Goal: Task Accomplishment & Management: Use online tool/utility

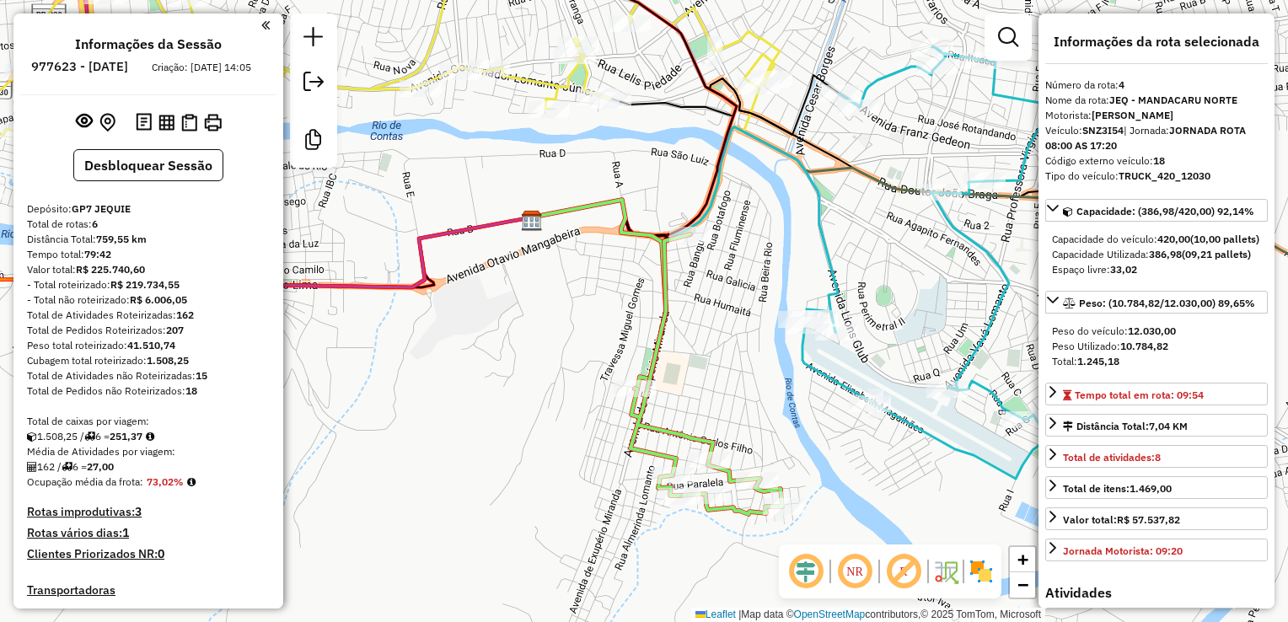
select select "*********"
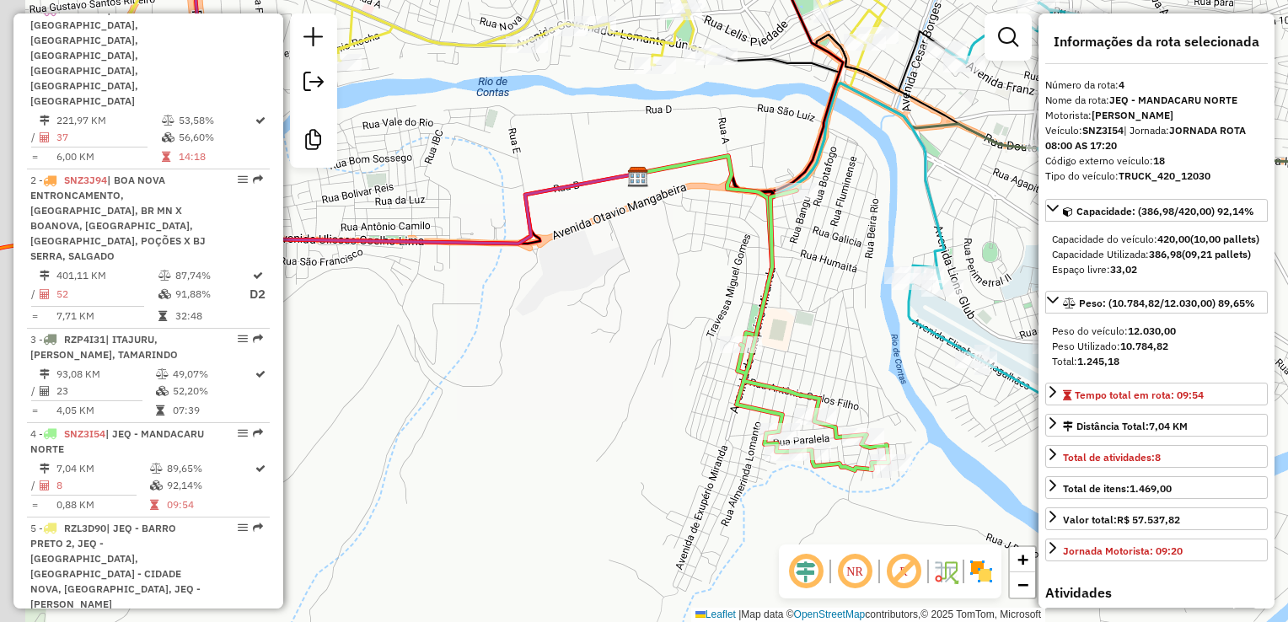
drag, startPoint x: 0, startPoint y: 0, endPoint x: 850, endPoint y: 511, distance: 991.2
click at [850, 511] on div "Janela de atendimento Grade de atendimento Capacidade Transportadoras Veículos …" at bounding box center [644, 311] width 1288 height 622
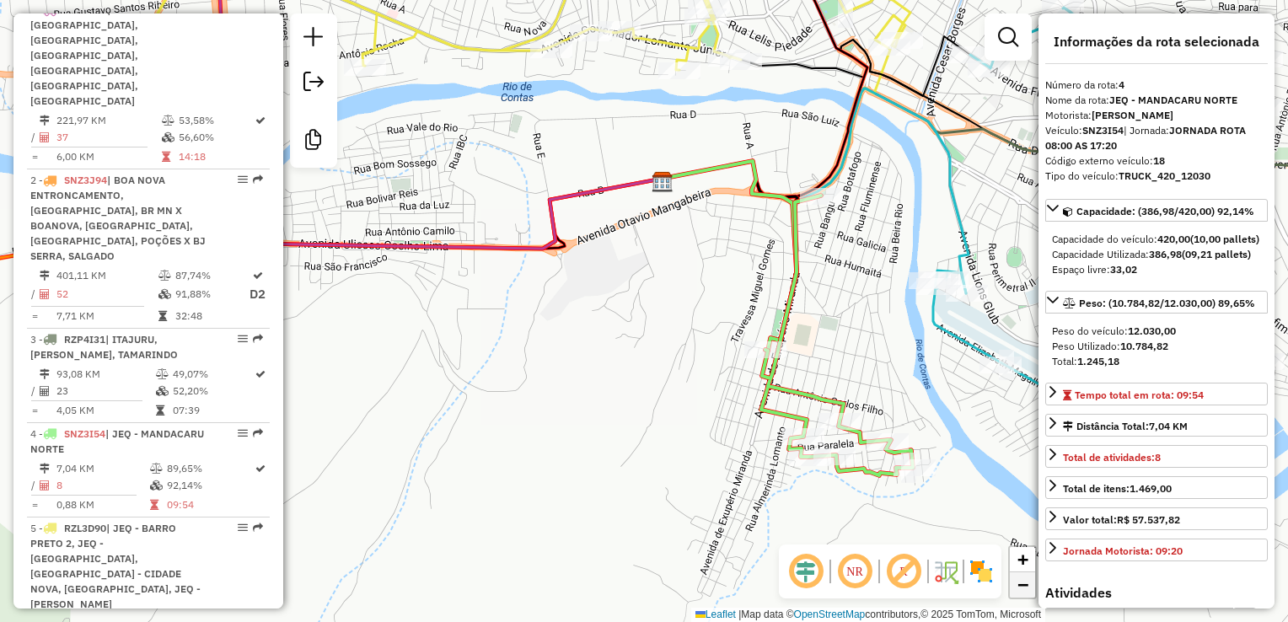
click at [1014, 587] on link "−" at bounding box center [1022, 584] width 25 height 25
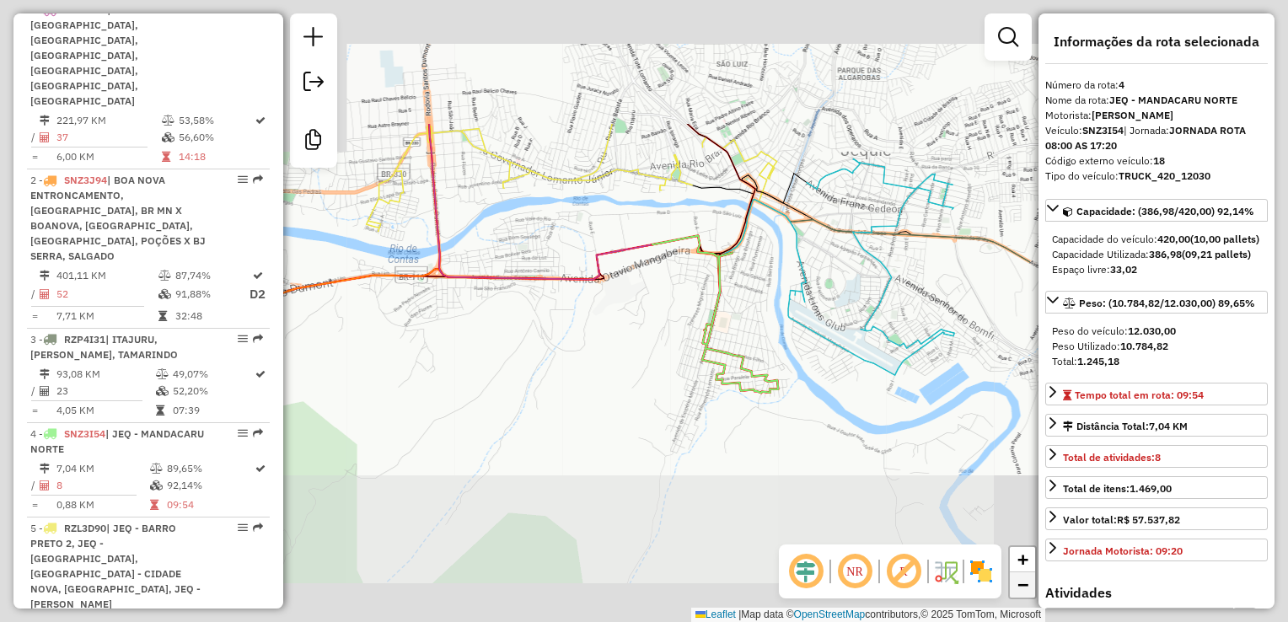
click at [1014, 587] on link "−" at bounding box center [1022, 584] width 25 height 25
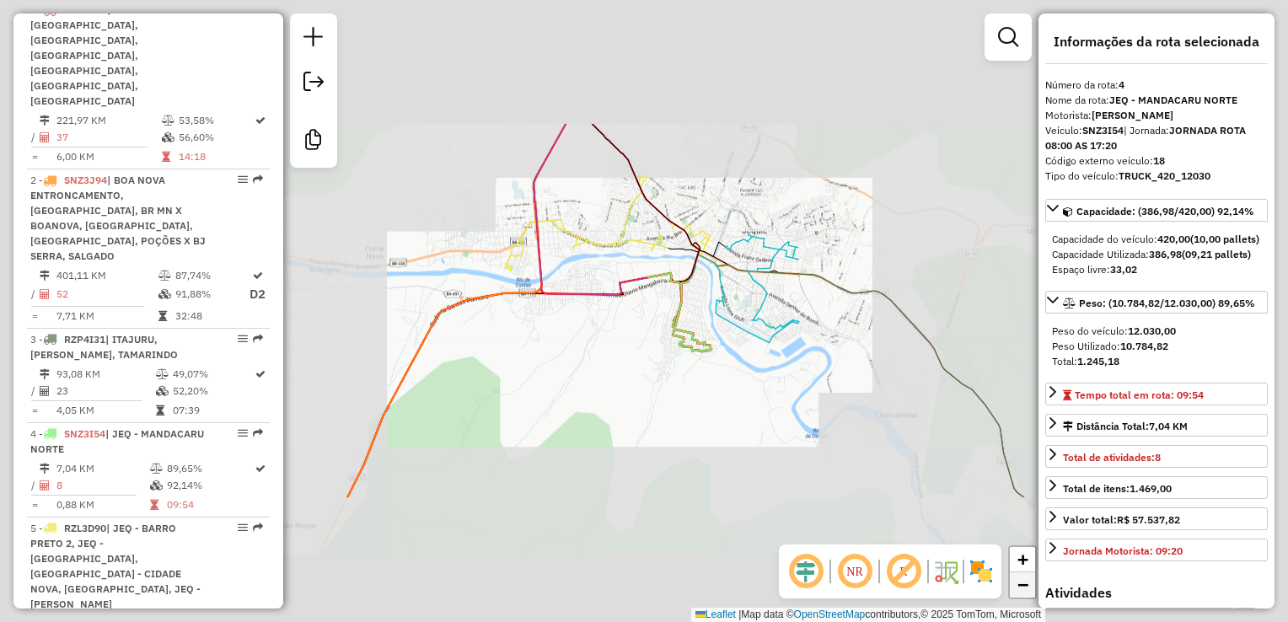
click at [1014, 587] on link "−" at bounding box center [1022, 584] width 25 height 25
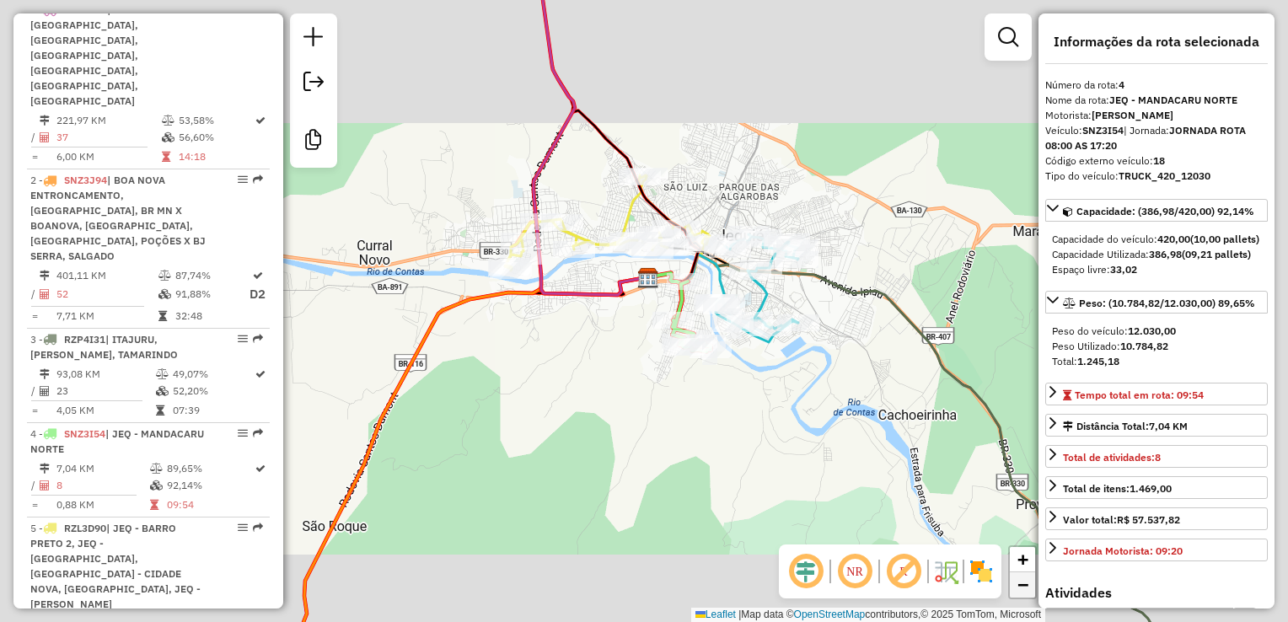
click at [1014, 587] on link "−" at bounding box center [1022, 584] width 25 height 25
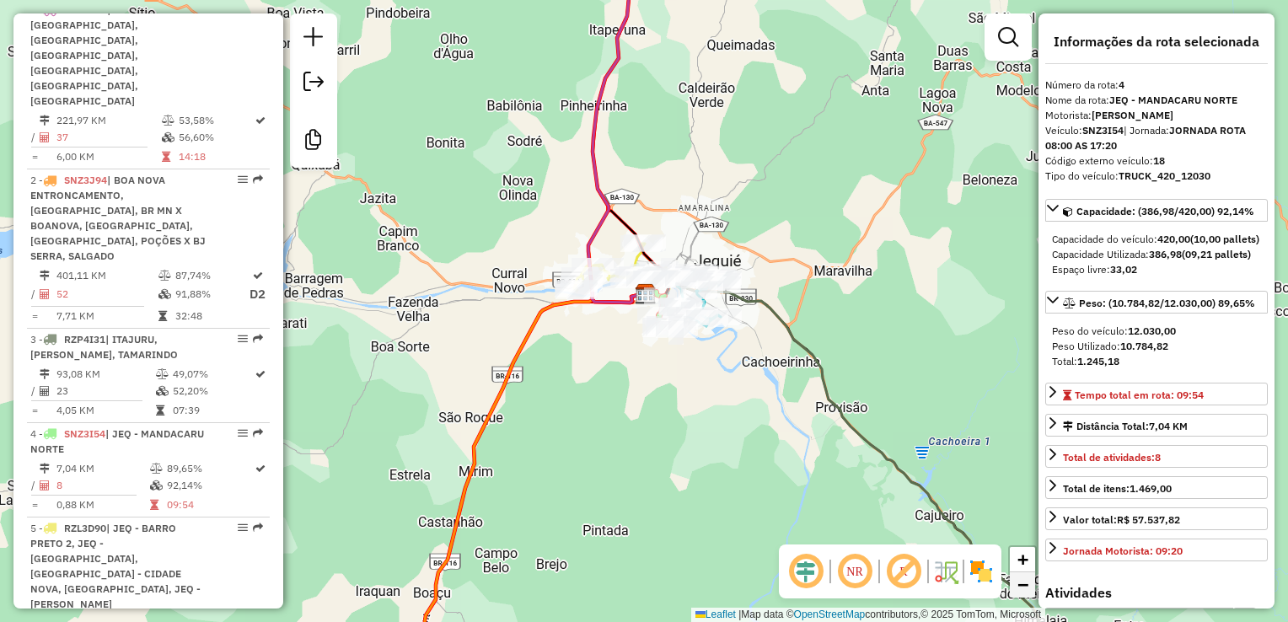
click at [1014, 587] on link "−" at bounding box center [1022, 584] width 25 height 25
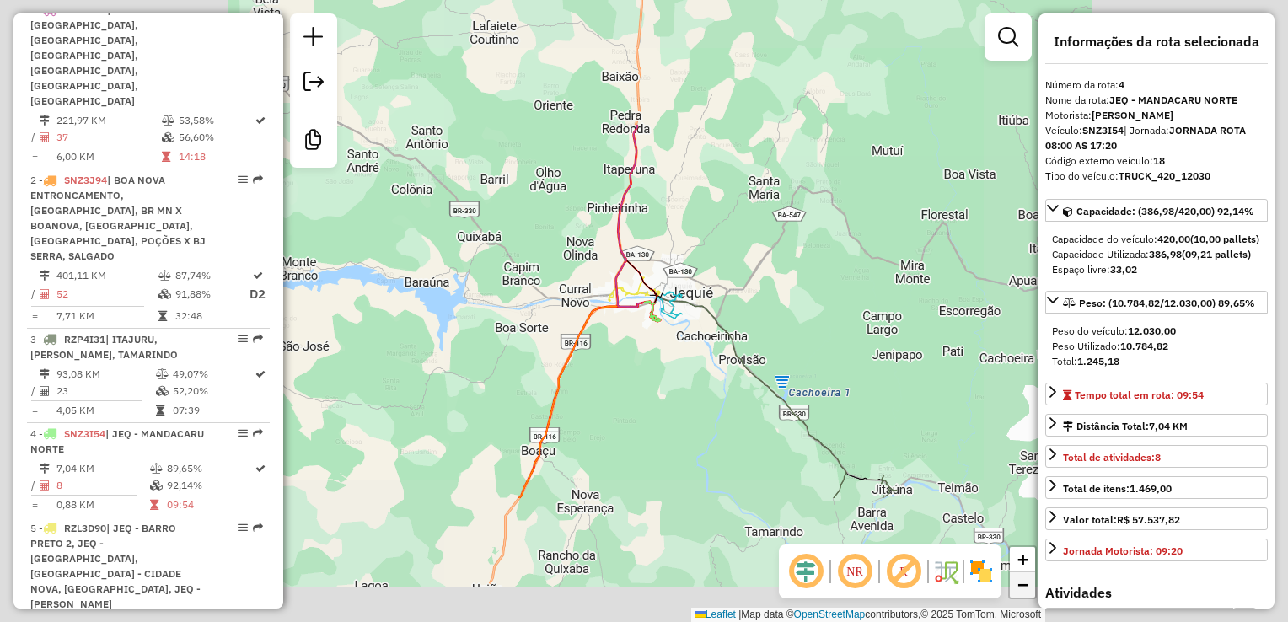
click at [1014, 587] on link "−" at bounding box center [1022, 584] width 25 height 25
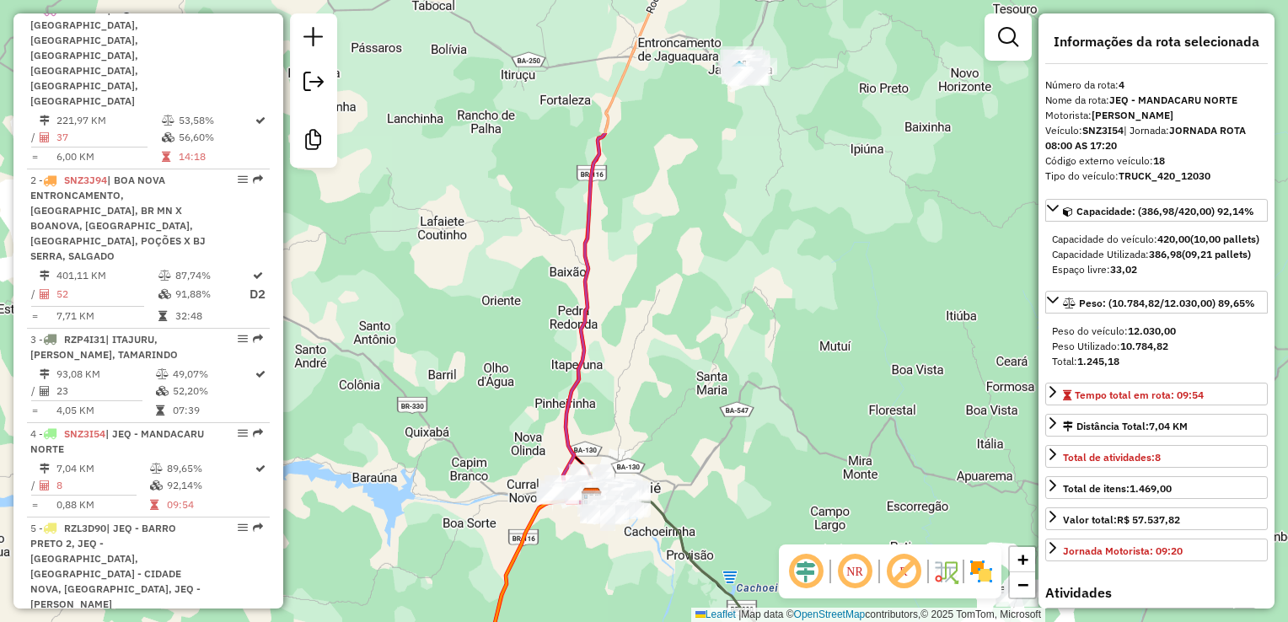
drag, startPoint x: 922, startPoint y: 469, endPoint x: 870, endPoint y: 665, distance: 202.4
click at [870, 621] on html "Aguarde... Pop-up bloqueado! Seu navegador bloqueou automáticamente a abertura …" at bounding box center [644, 311] width 1288 height 622
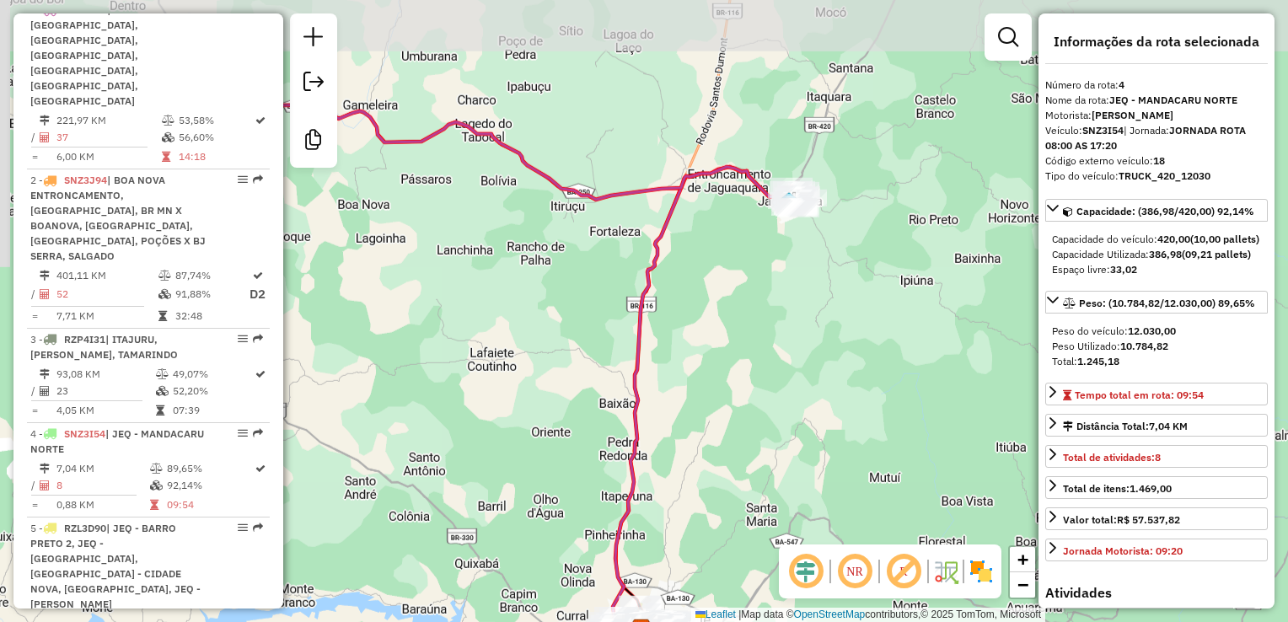
drag, startPoint x: 758, startPoint y: 194, endPoint x: 791, endPoint y: 408, distance: 216.7
click at [791, 408] on div "Rota 3 - Placa RZP4I31 2485 - ESPETINHO DO ZE ( NE Janela de atendimento Grade …" at bounding box center [644, 311] width 1288 height 622
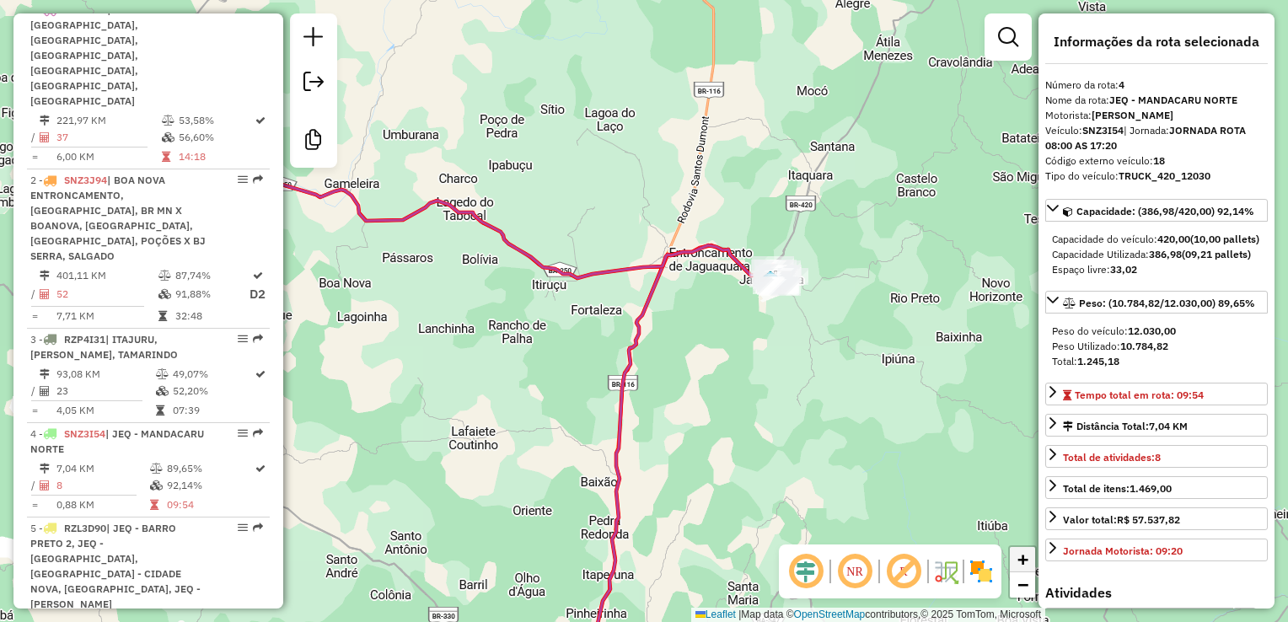
click at [1025, 557] on span "+" at bounding box center [1022, 559] width 11 height 21
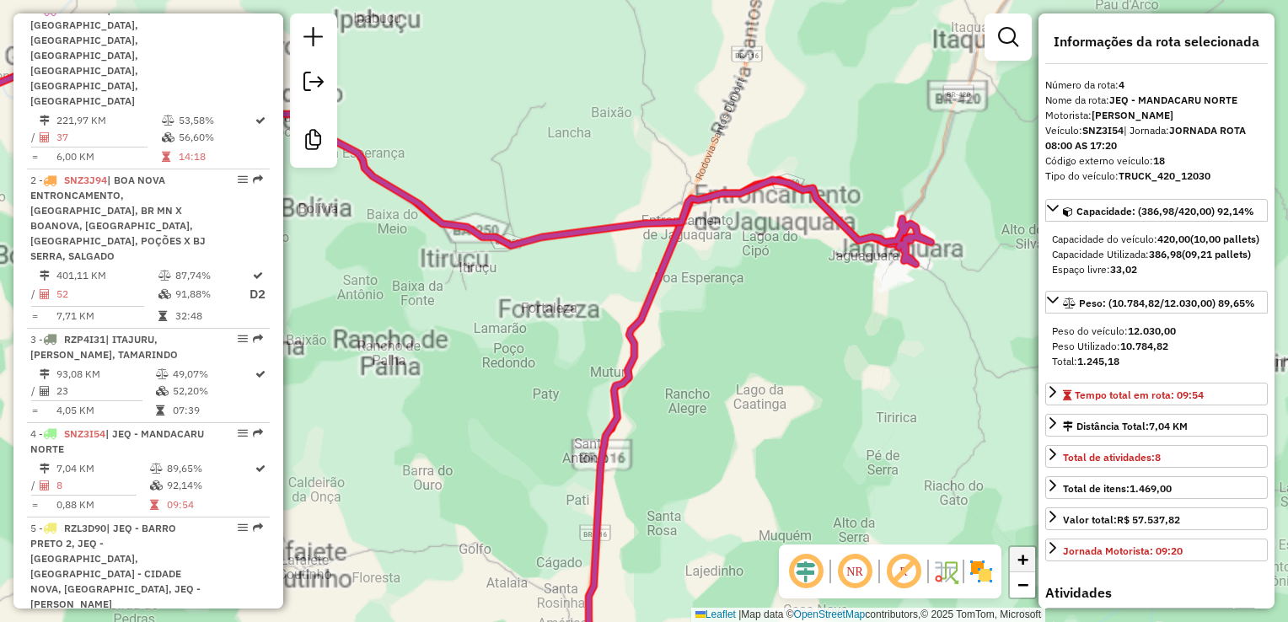
click at [1025, 557] on span "+" at bounding box center [1022, 559] width 11 height 21
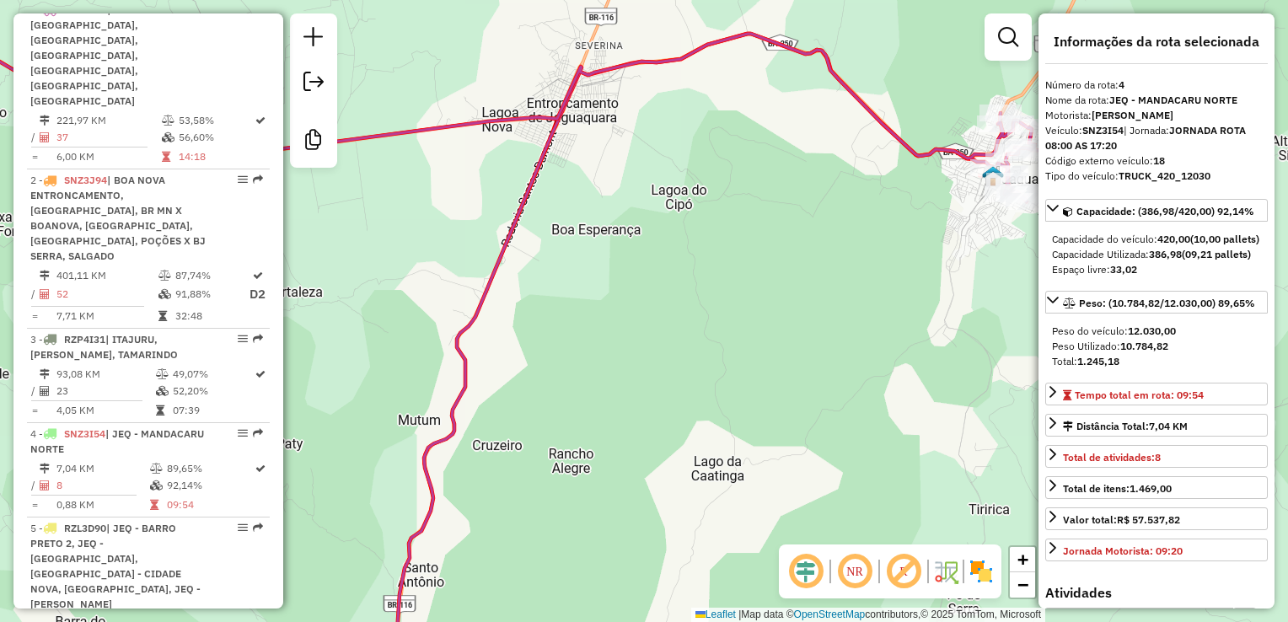
drag, startPoint x: 951, startPoint y: 261, endPoint x: 749, endPoint y: 255, distance: 201.5
click at [749, 255] on div "Rota 3 - Placa RZP4I31 2485 - ESPETINHO DO ZE ( NE Janela de atendimento Grade …" at bounding box center [644, 311] width 1288 height 622
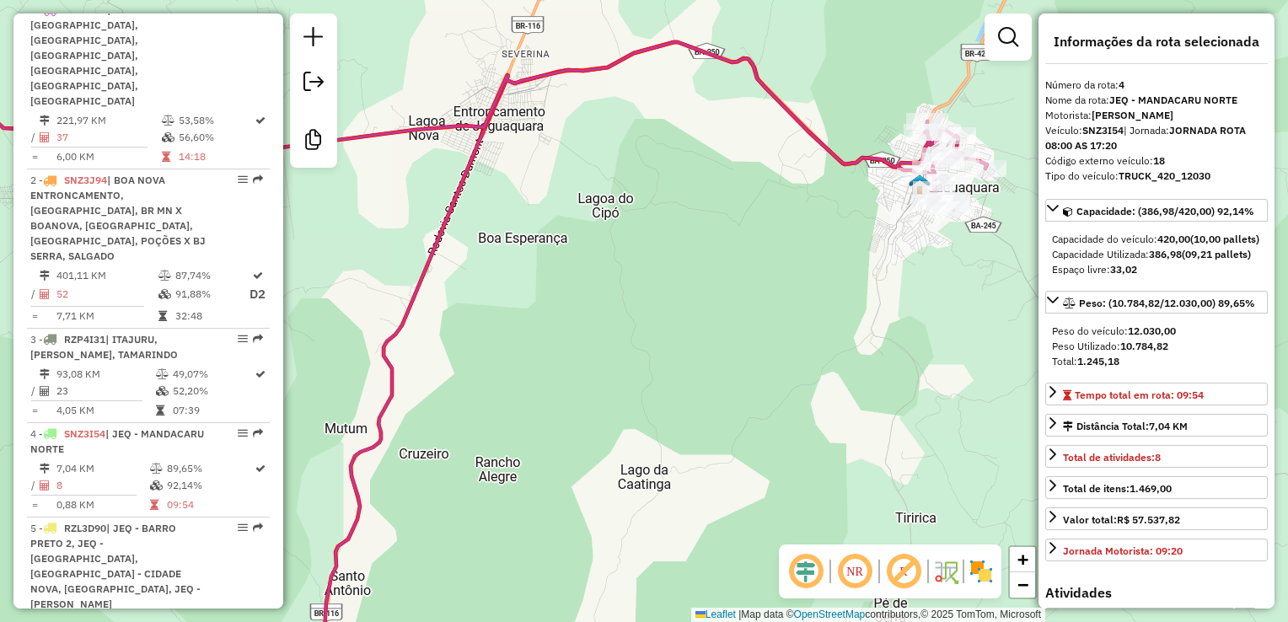
drag, startPoint x: 850, startPoint y: 242, endPoint x: 678, endPoint y: 276, distance: 175.2
click at [678, 276] on div "Rota 3 - Placa RZP4I31 2485 - ESPETINHO DO ZE ( NE Janela de atendimento Grade …" at bounding box center [644, 311] width 1288 height 622
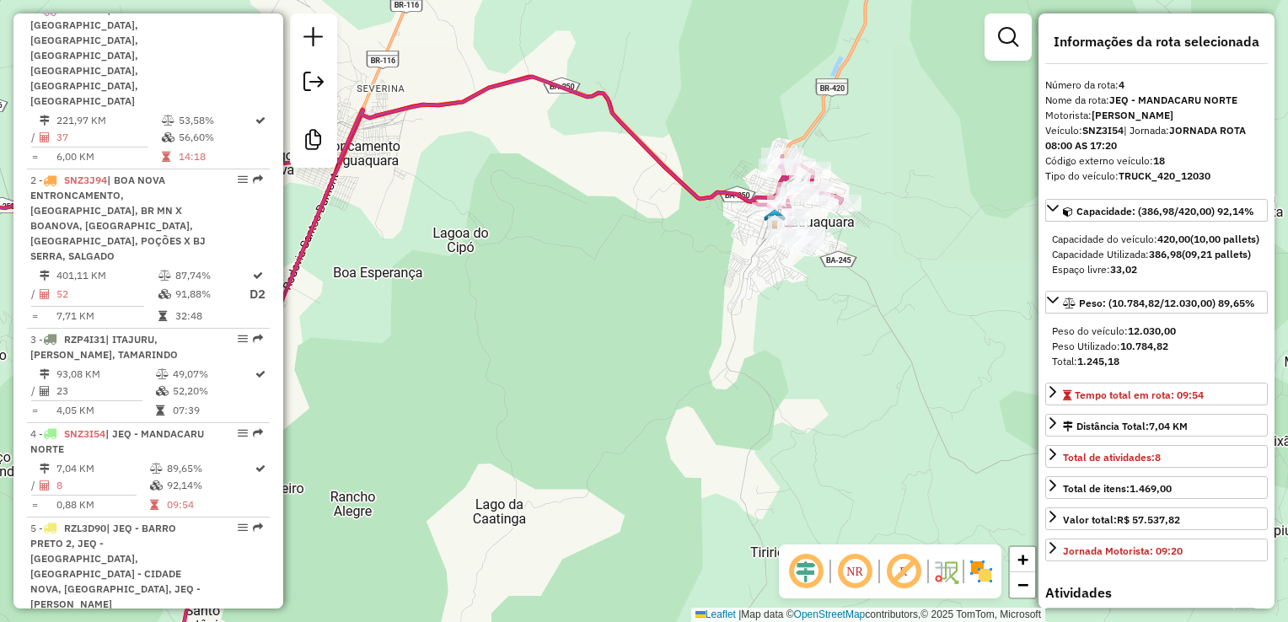
click at [728, 105] on div "Rota 3 - Placa RZP4I31 2485 - ESPETINHO DO ZE ( NE Janela de atendimento Grade …" at bounding box center [644, 311] width 1288 height 622
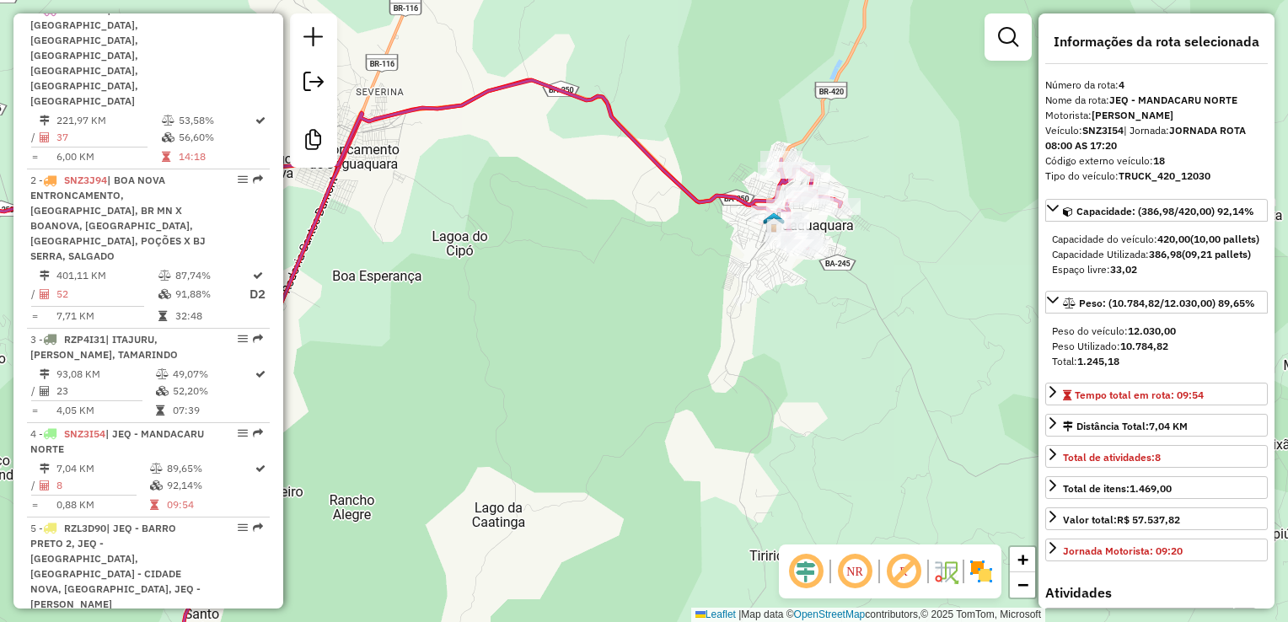
click at [727, 105] on div "Rota 3 - Placa RZP4I31 2485 - ESPETINHO DO ZE ( NE Janela de atendimento Grade …" at bounding box center [644, 311] width 1288 height 622
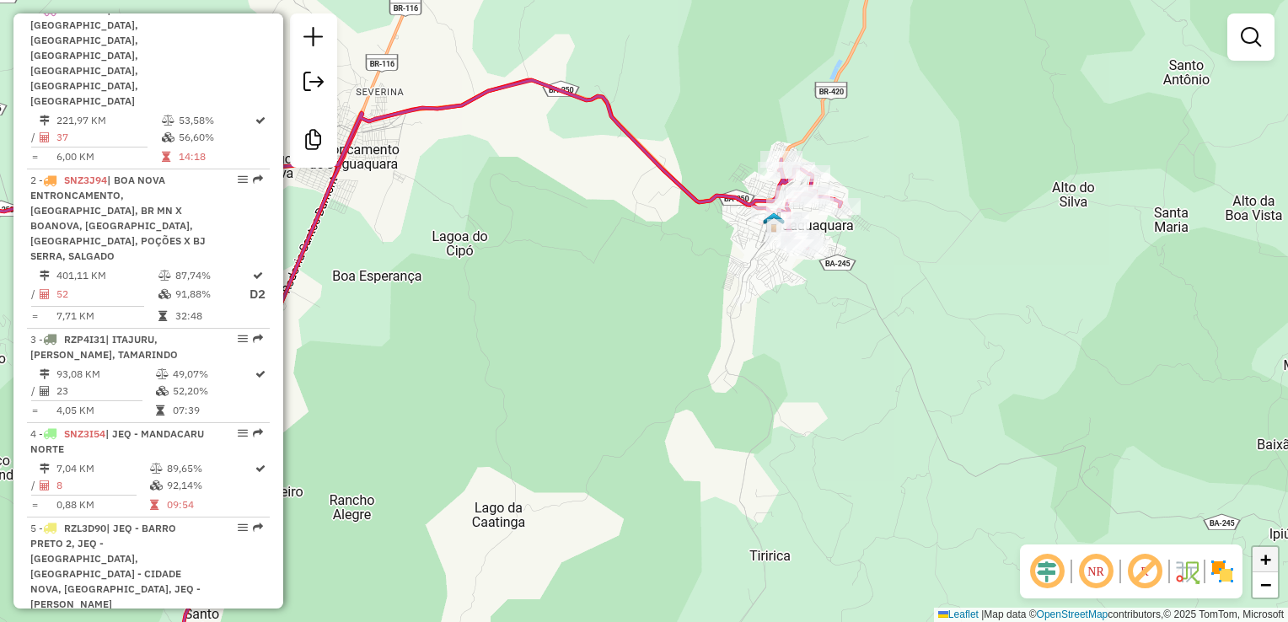
click at [1261, 559] on span "+" at bounding box center [1265, 559] width 11 height 21
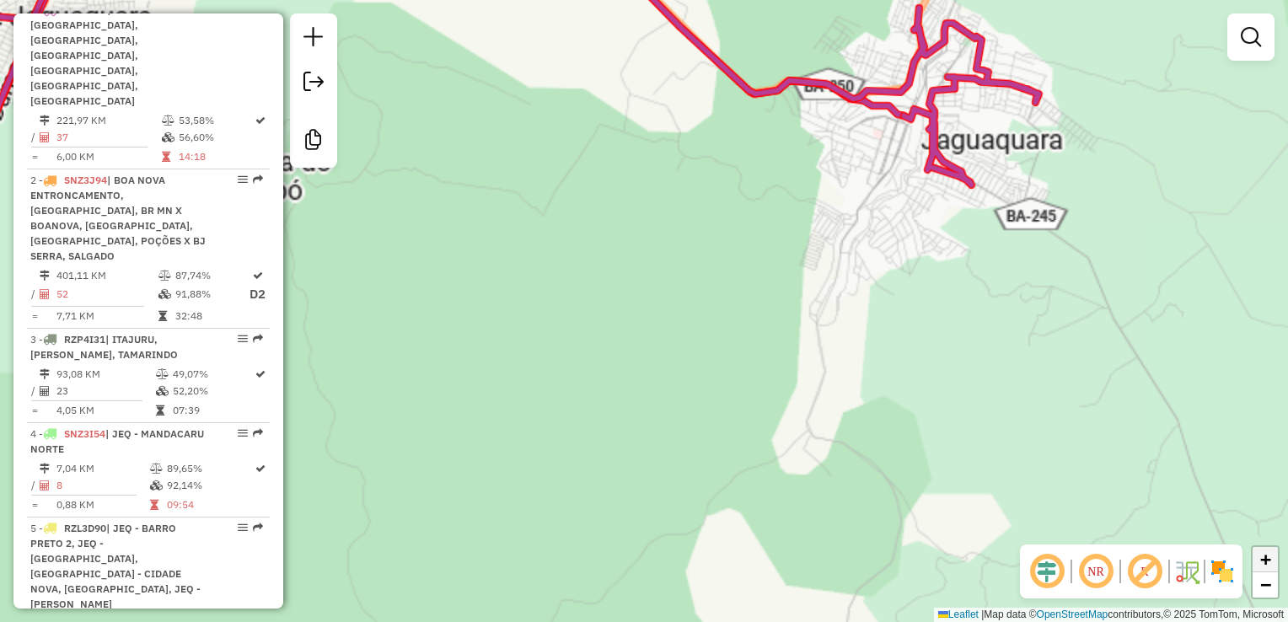
click at [1261, 559] on span "+" at bounding box center [1265, 559] width 11 height 21
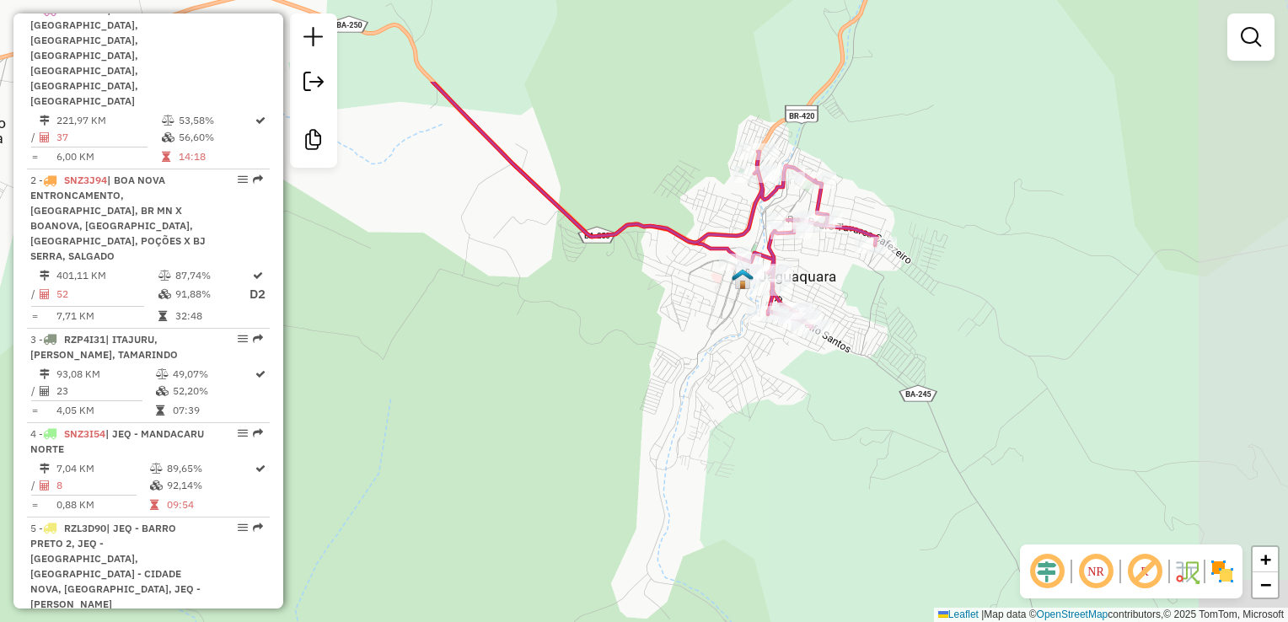
drag, startPoint x: 1133, startPoint y: 222, endPoint x: 973, endPoint y: 366, distance: 215.4
click at [973, 366] on div "Janela de atendimento Grade de atendimento Capacidade Transportadoras Veículos …" at bounding box center [644, 311] width 1288 height 622
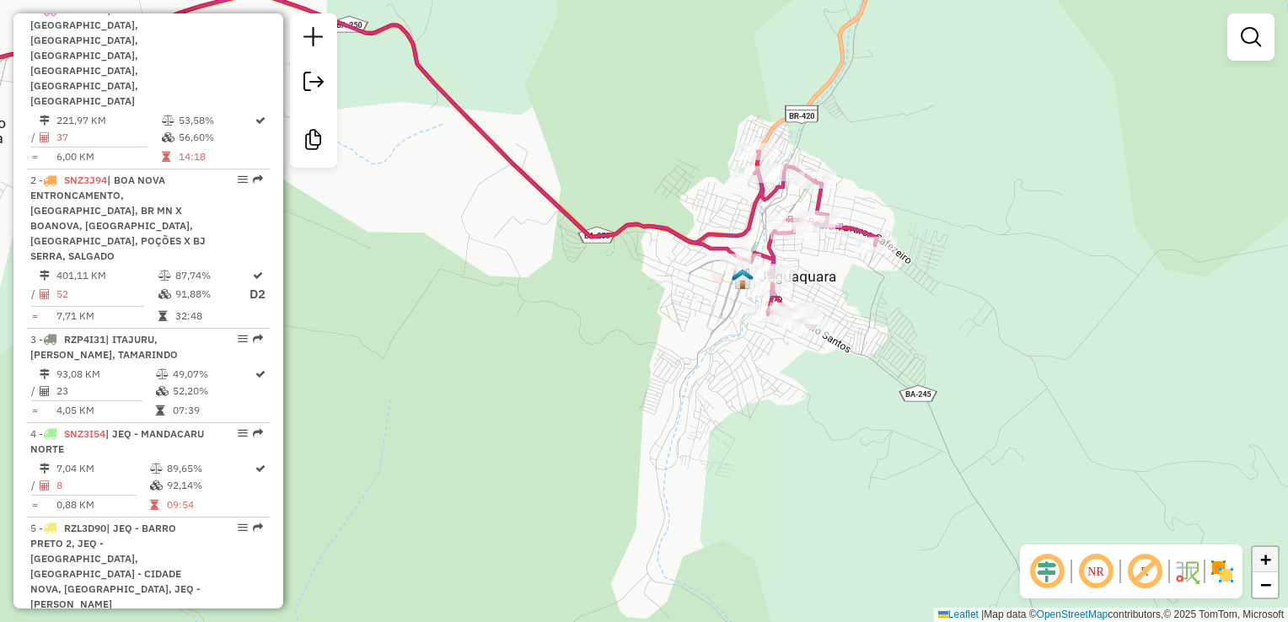
click at [1266, 560] on span "+" at bounding box center [1265, 559] width 11 height 21
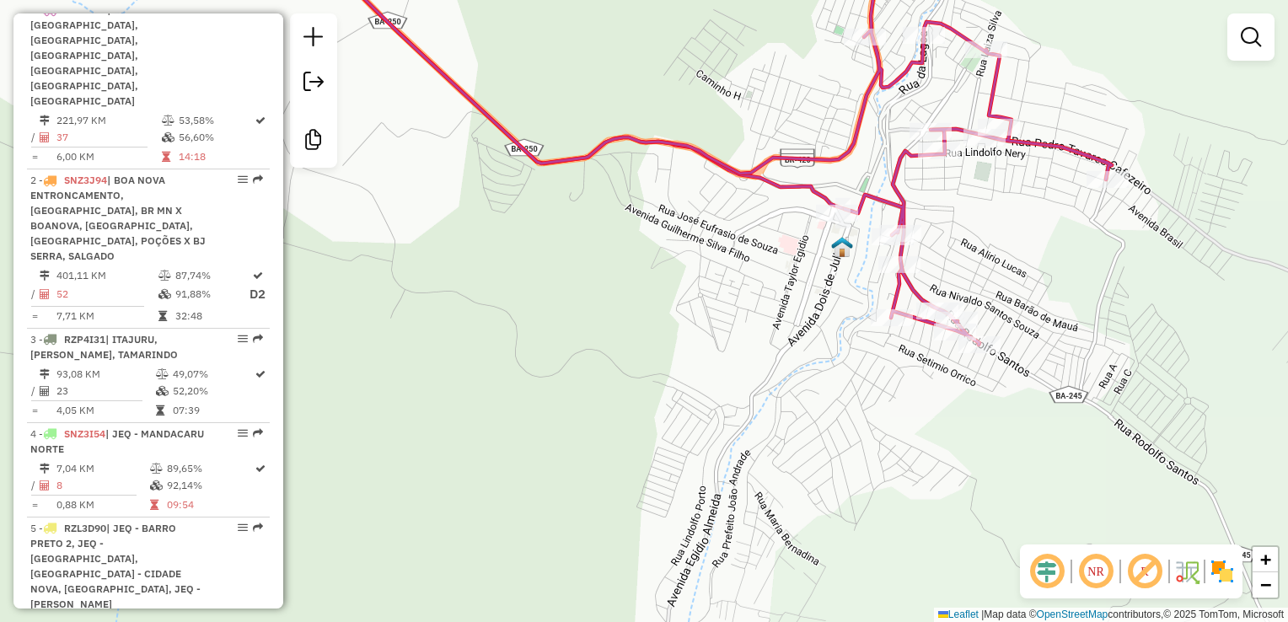
click at [1153, 362] on div "Janela de atendimento Grade de atendimento Capacidade Transportadoras Veículos …" at bounding box center [644, 311] width 1288 height 622
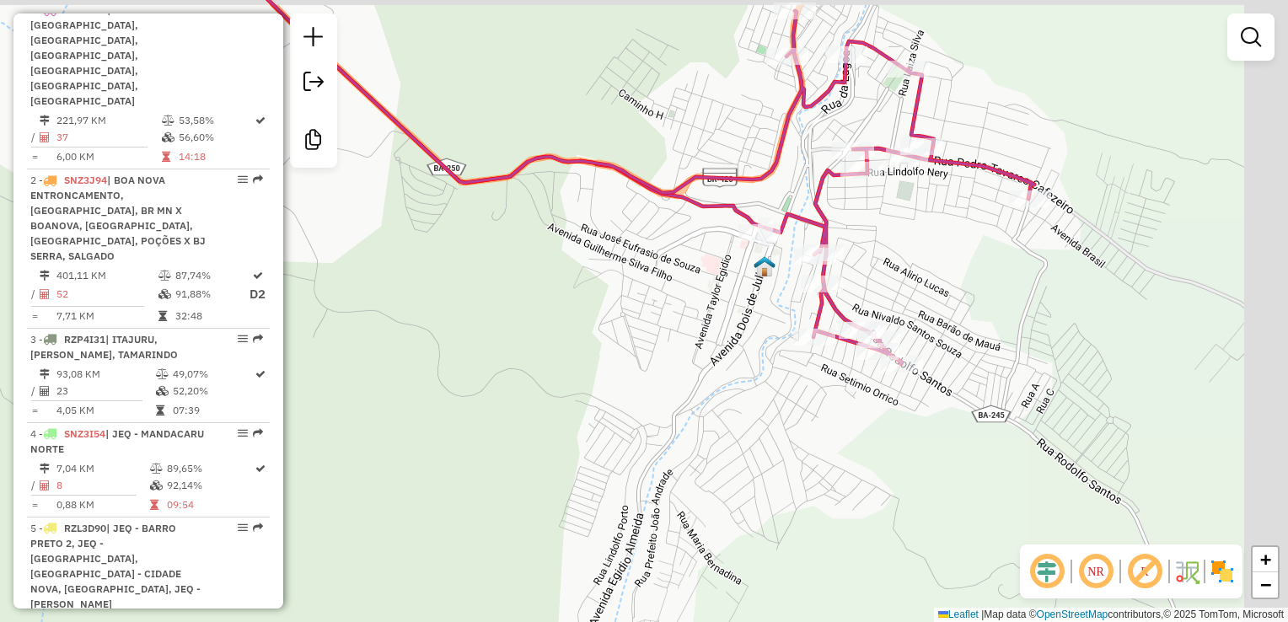
drag, startPoint x: 1153, startPoint y: 362, endPoint x: 1025, endPoint y: 407, distance: 135.7
click at [1025, 407] on div "Janela de atendimento Grade de atendimento Capacidade Transportadoras Veículos …" at bounding box center [644, 311] width 1288 height 622
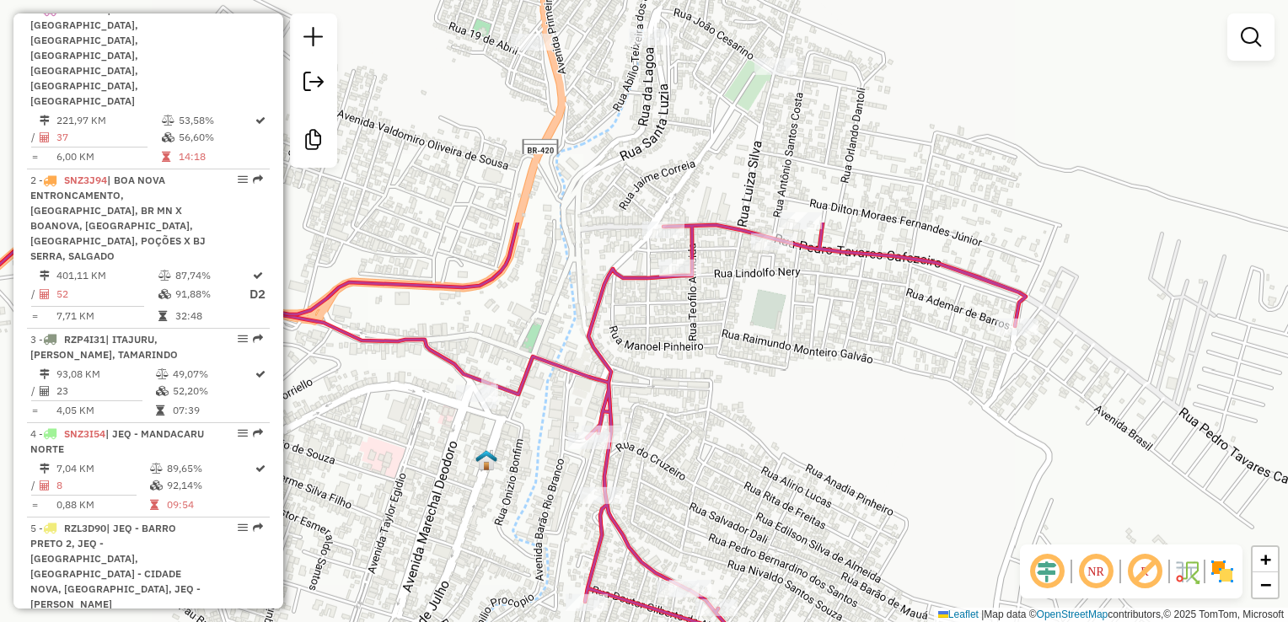
drag, startPoint x: 927, startPoint y: 233, endPoint x: 1011, endPoint y: 517, distance: 297.1
click at [1011, 517] on div "Janela de atendimento Grade de atendimento Capacidade Transportadoras Veículos …" at bounding box center [644, 311] width 1288 height 622
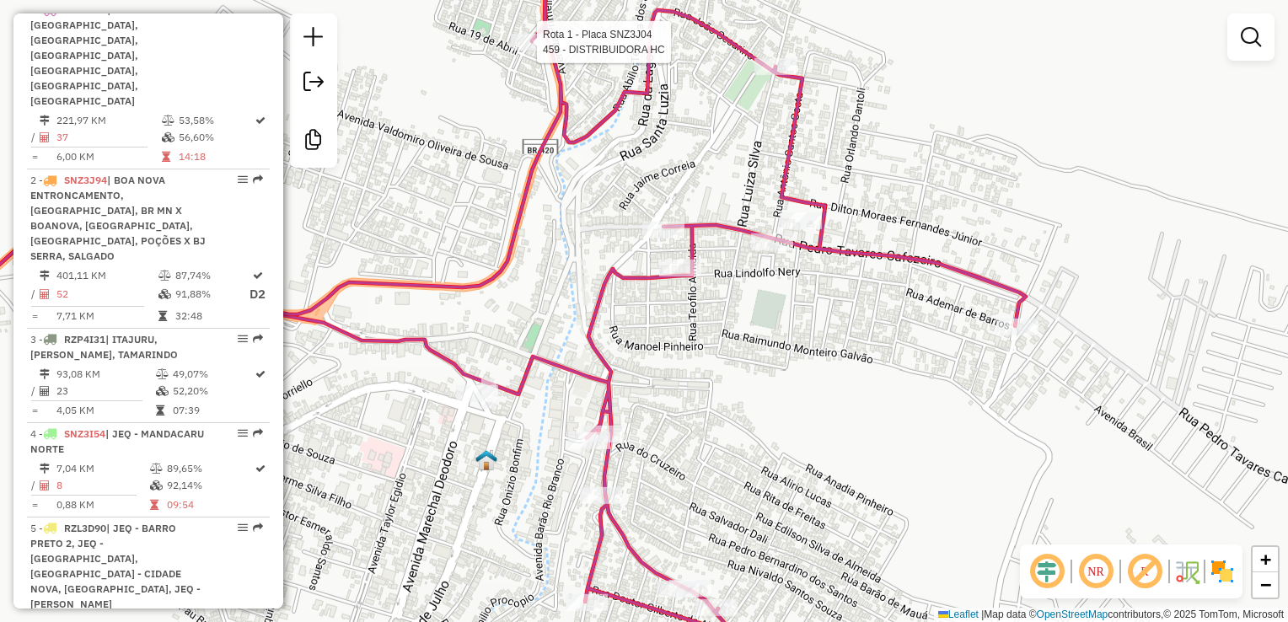
select select "*********"
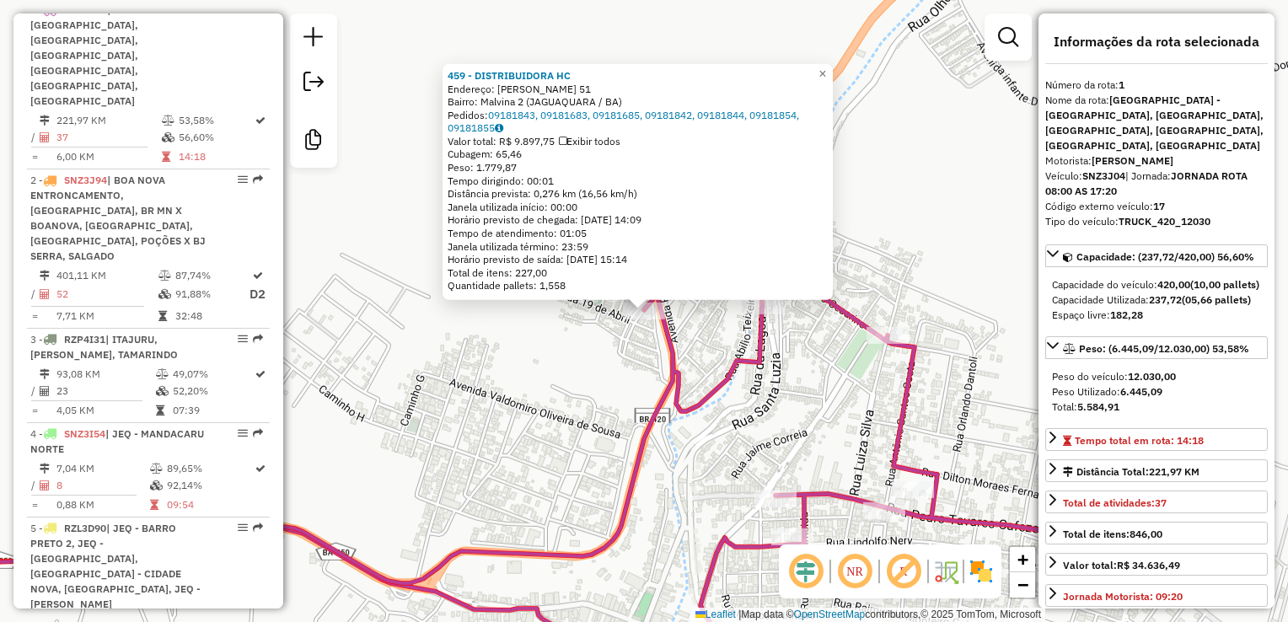
click at [907, 159] on div "459 - DISTRIBUIDORA HC Endereço: [PERSON_NAME] 51 Bairro: Malvina 2 (JAGUAQUARA…" at bounding box center [644, 311] width 1288 height 622
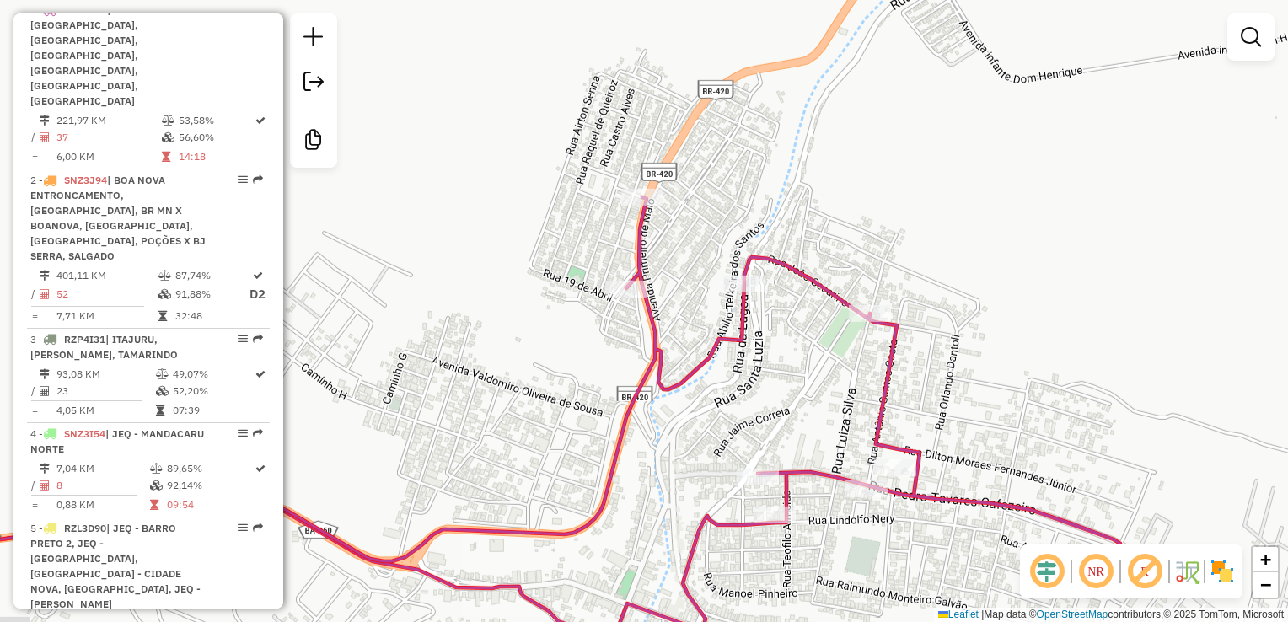
drag, startPoint x: 839, startPoint y: 199, endPoint x: 745, endPoint y: 66, distance: 163.2
click at [745, 66] on div "Janela de atendimento Grade de atendimento Capacidade Transportadoras Veículos …" at bounding box center [644, 311] width 1288 height 622
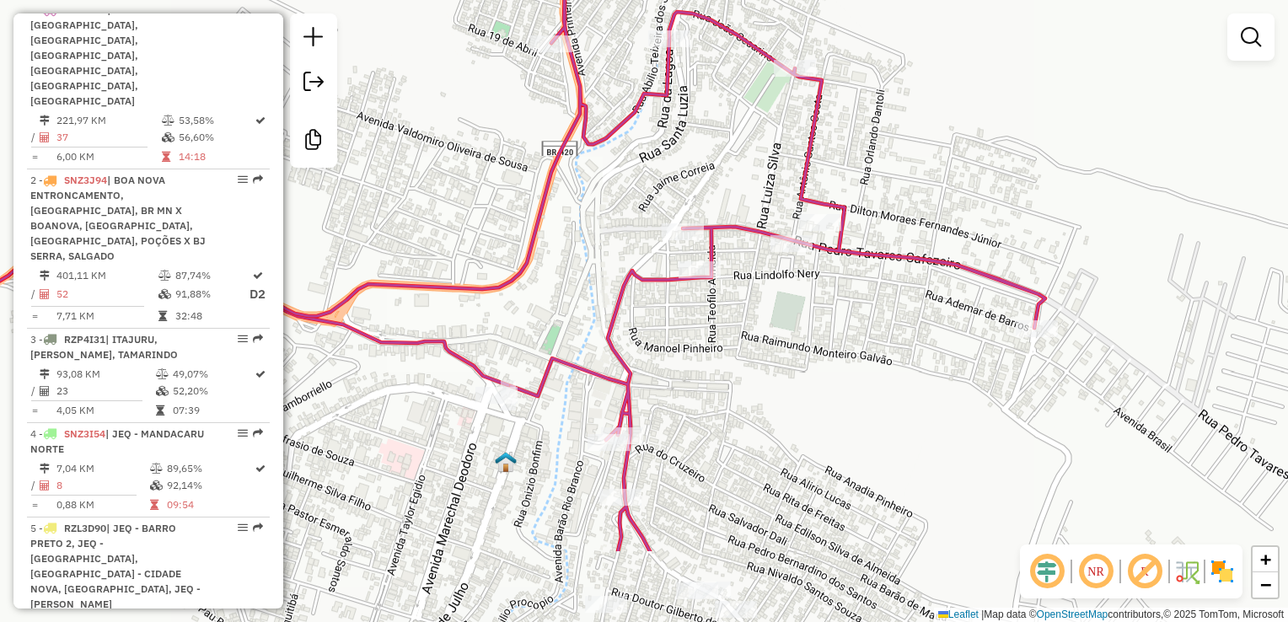
drag, startPoint x: 705, startPoint y: 291, endPoint x: 708, endPoint y: 158, distance: 133.2
click at [708, 158] on div "Janela de atendimento Grade de atendimento Capacidade Transportadoras Veículos …" at bounding box center [644, 311] width 1288 height 622
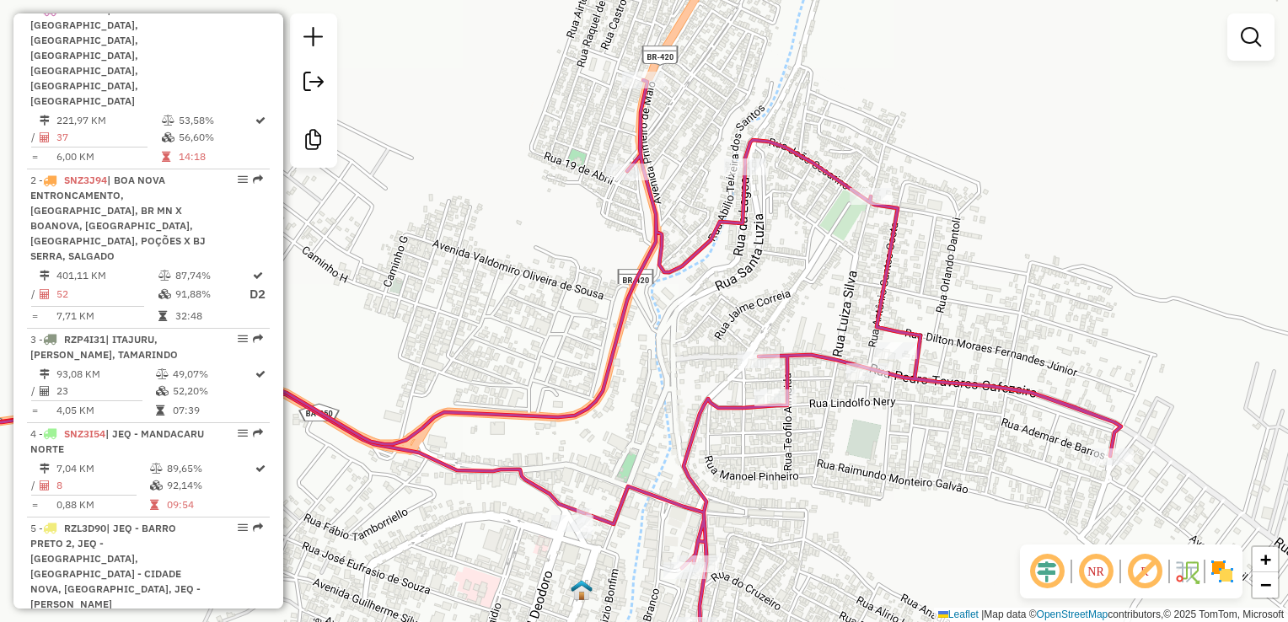
drag, startPoint x: 725, startPoint y: 174, endPoint x: 801, endPoint y: 302, distance: 148.9
click at [801, 302] on div "Janela de atendimento Grade de atendimento Capacidade Transportadoras Veículos …" at bounding box center [644, 311] width 1288 height 622
click at [1133, 244] on div "Janela de atendimento Grade de atendimento Capacidade Transportadoras Veículos …" at bounding box center [644, 311] width 1288 height 622
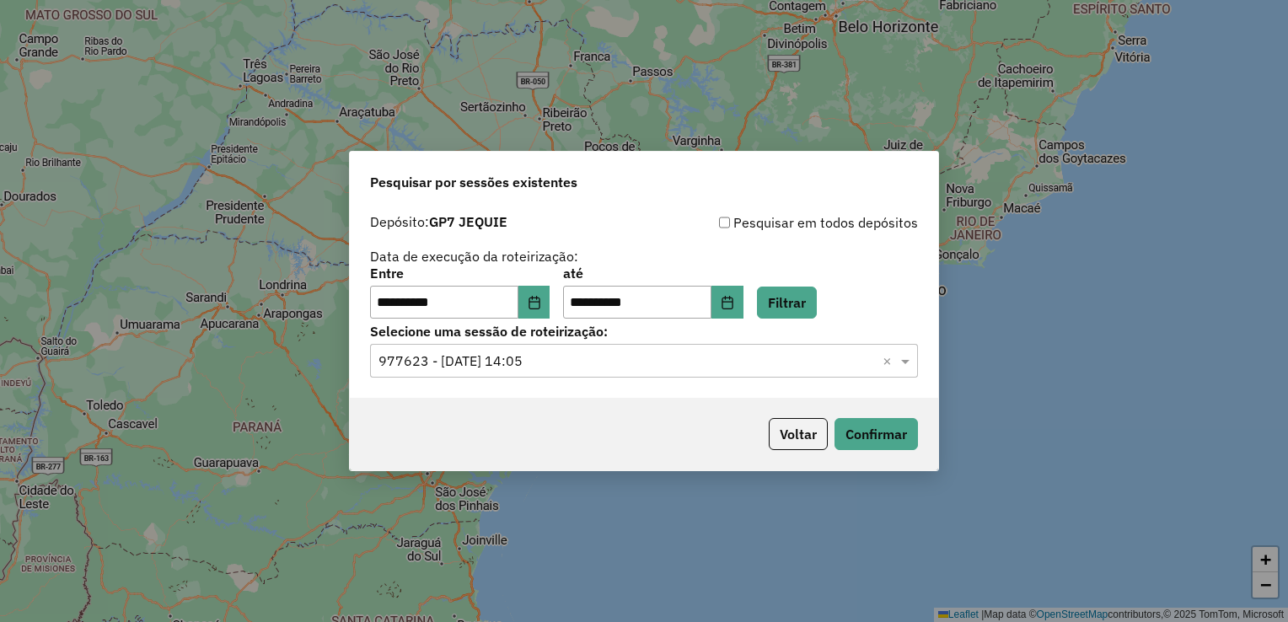
click at [677, 84] on div "**********" at bounding box center [644, 311] width 1288 height 622
click at [815, 293] on button "Filtrar" at bounding box center [787, 303] width 60 height 32
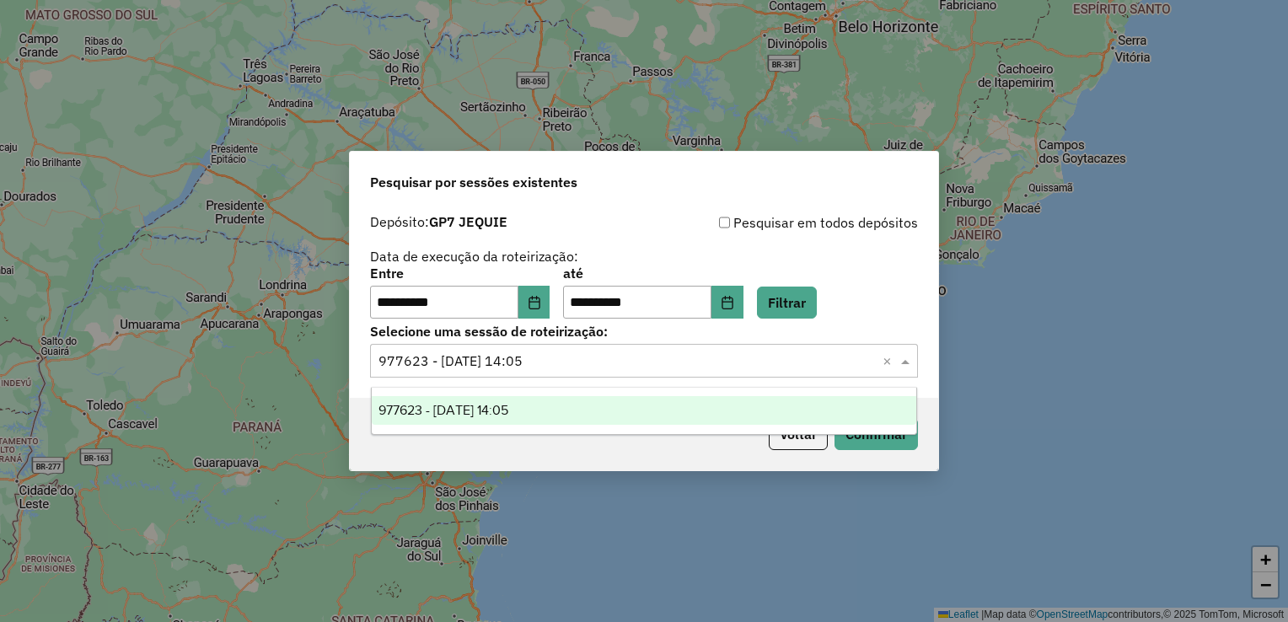
click at [877, 366] on div at bounding box center [644, 361] width 548 height 22
click at [761, 398] on div "977623 - 11/08/2025 14:05" at bounding box center [644, 410] width 545 height 29
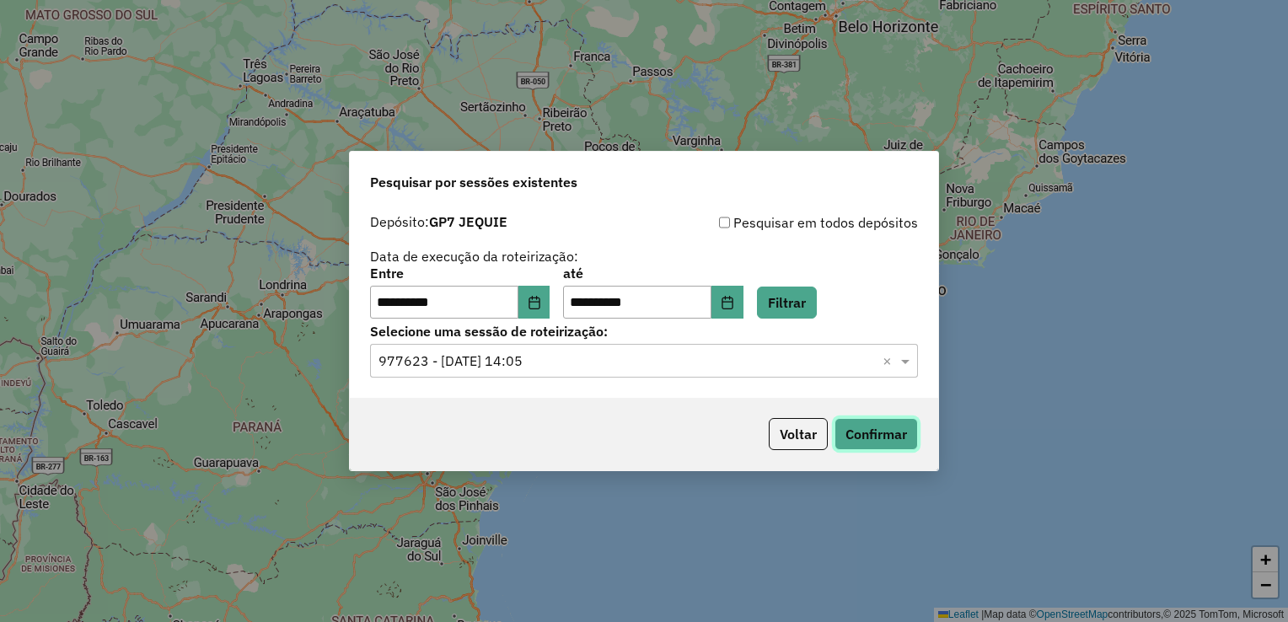
click at [897, 424] on button "Confirmar" at bounding box center [875, 434] width 83 height 32
